Goal: Register for event/course

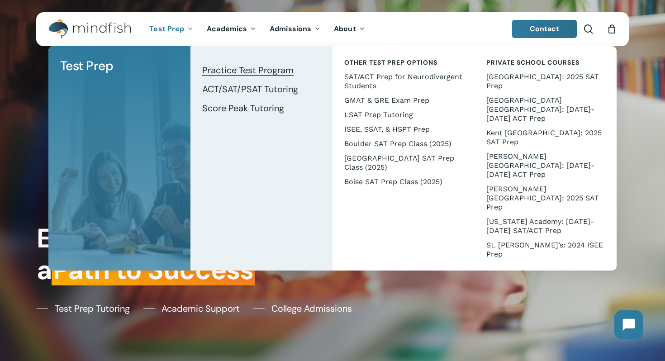
click at [210, 75] on span "Practice Test Program" at bounding box center [247, 70] width 91 height 12
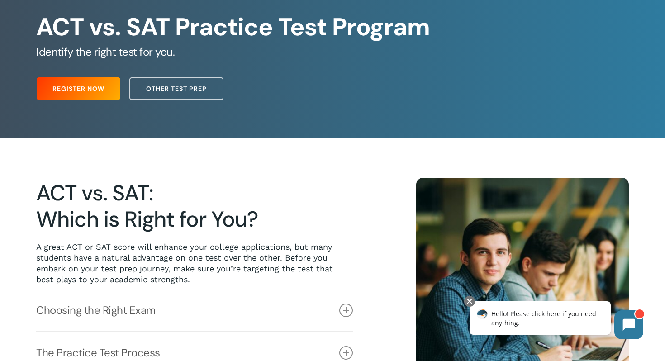
scroll to position [54, 0]
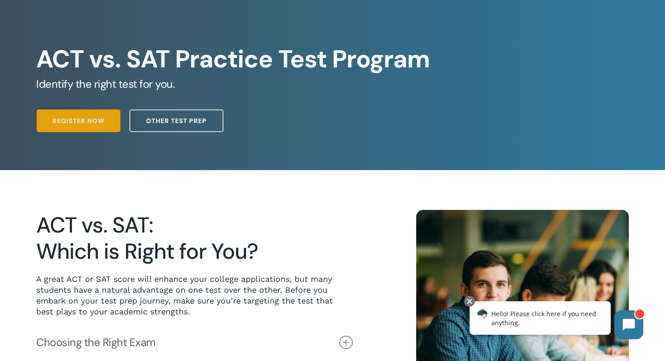
click at [57, 122] on span "Register Now" at bounding box center [78, 120] width 52 height 9
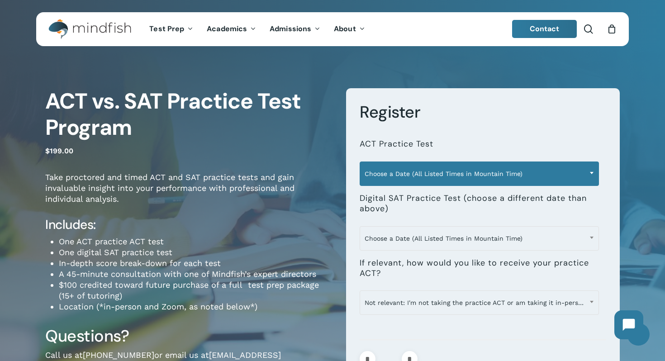
click at [472, 172] on span "Choose a Date (All Listed Times in Mountain Time)" at bounding box center [479, 173] width 238 height 19
